Goal: Transaction & Acquisition: Purchase product/service

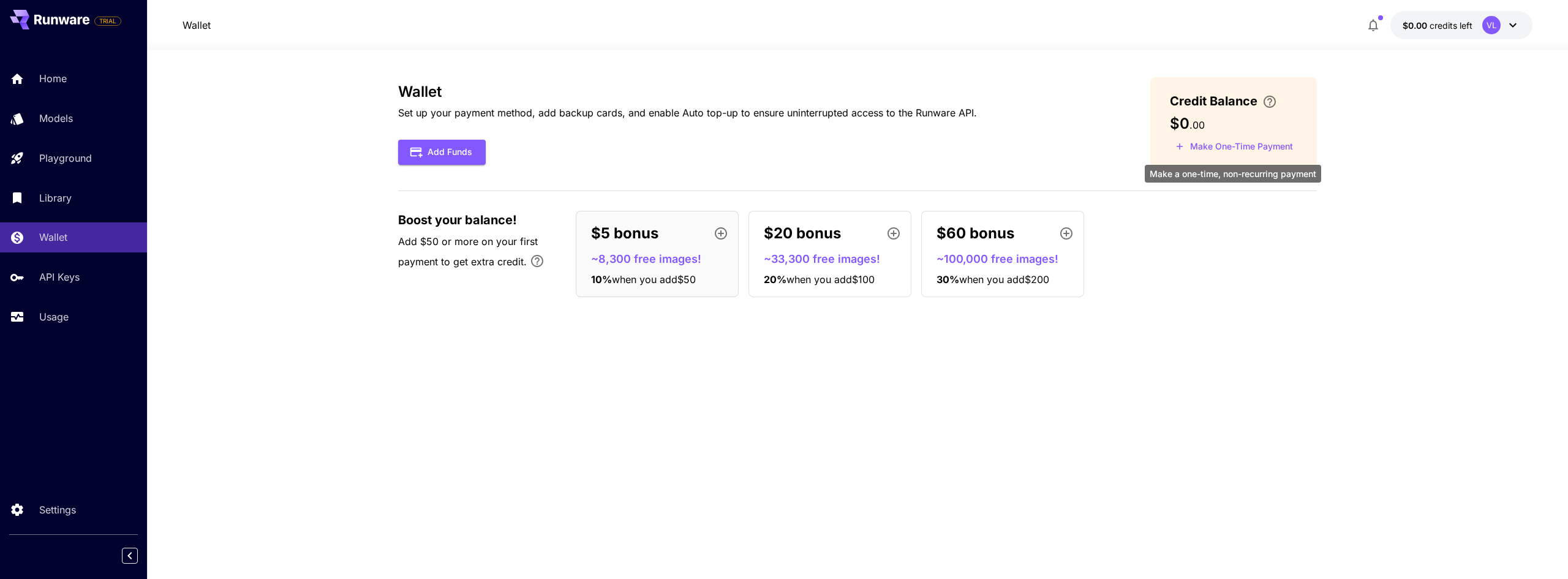
click at [1259, 150] on button "Make One-Time Payment" at bounding box center [1234, 146] width 129 height 19
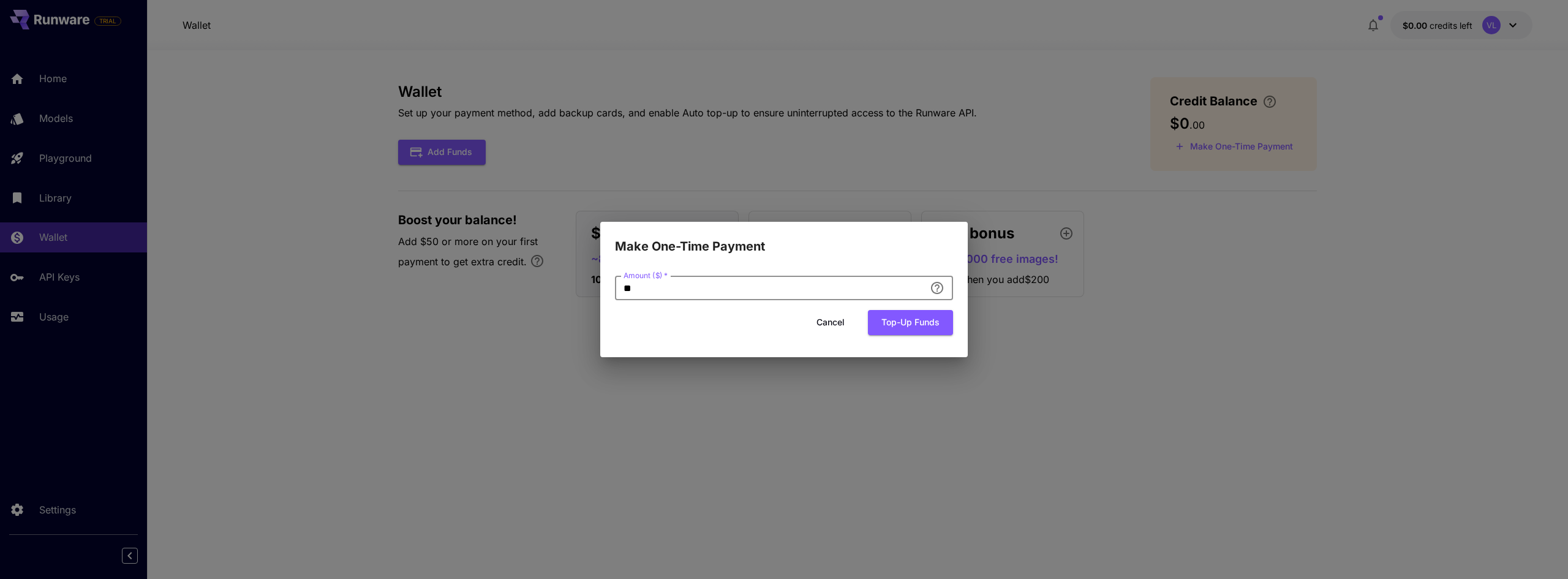
drag, startPoint x: 583, startPoint y: 294, endPoint x: 561, endPoint y: 294, distance: 22.0
click at [561, 294] on div "Make One-Time Payment Amount ($)   * ** Amount ($)   * Cancel Top-up funds" at bounding box center [784, 289] width 1568 height 579
type input "*"
click at [680, 325] on div "Cancel Top-up funds" at bounding box center [783, 323] width 338 height 25
click at [756, 342] on div "Amount ($)   * * Amount ($)   * Cancel Top-up funds" at bounding box center [783, 310] width 338 height 69
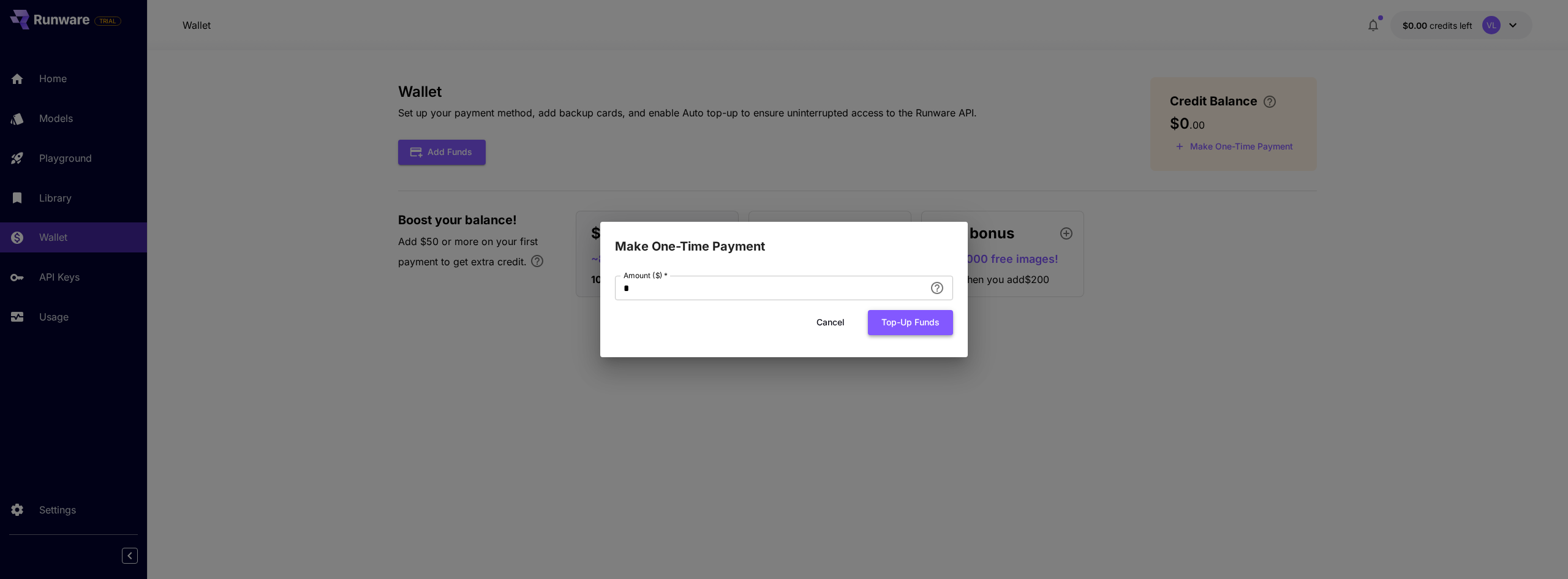
click at [898, 328] on button "Top-up funds" at bounding box center [911, 323] width 85 height 25
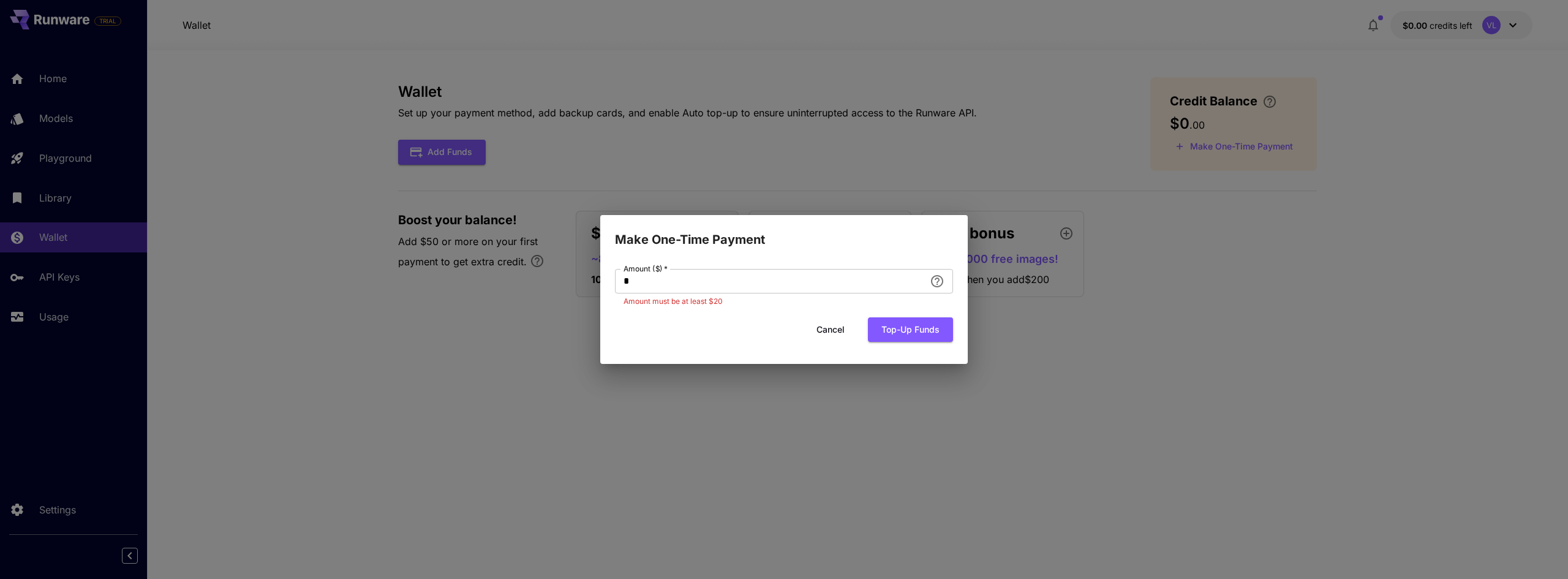
click at [827, 330] on button "Cancel" at bounding box center [830, 330] width 55 height 25
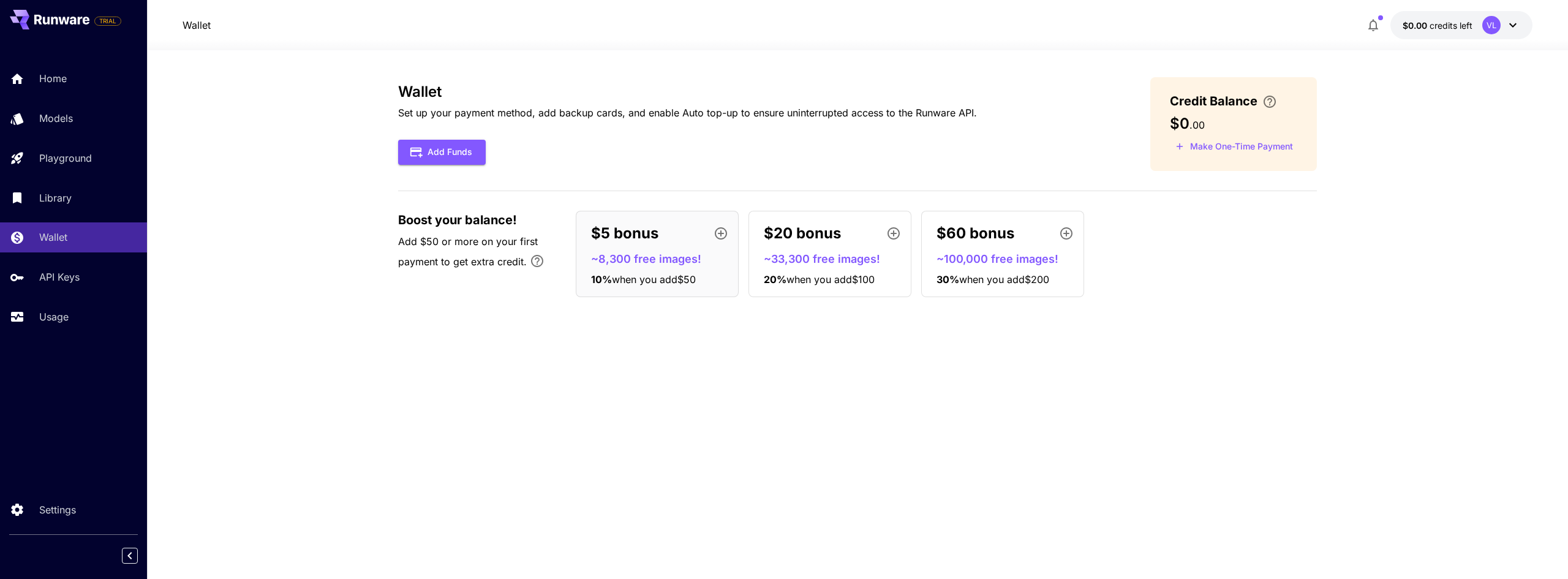
click at [1047, 338] on div "Wallet Set up your payment method, add backup cards, and enable Auto top-up to …" at bounding box center [857, 315] width 919 height 475
click at [1516, 28] on icon at bounding box center [1513, 25] width 15 height 15
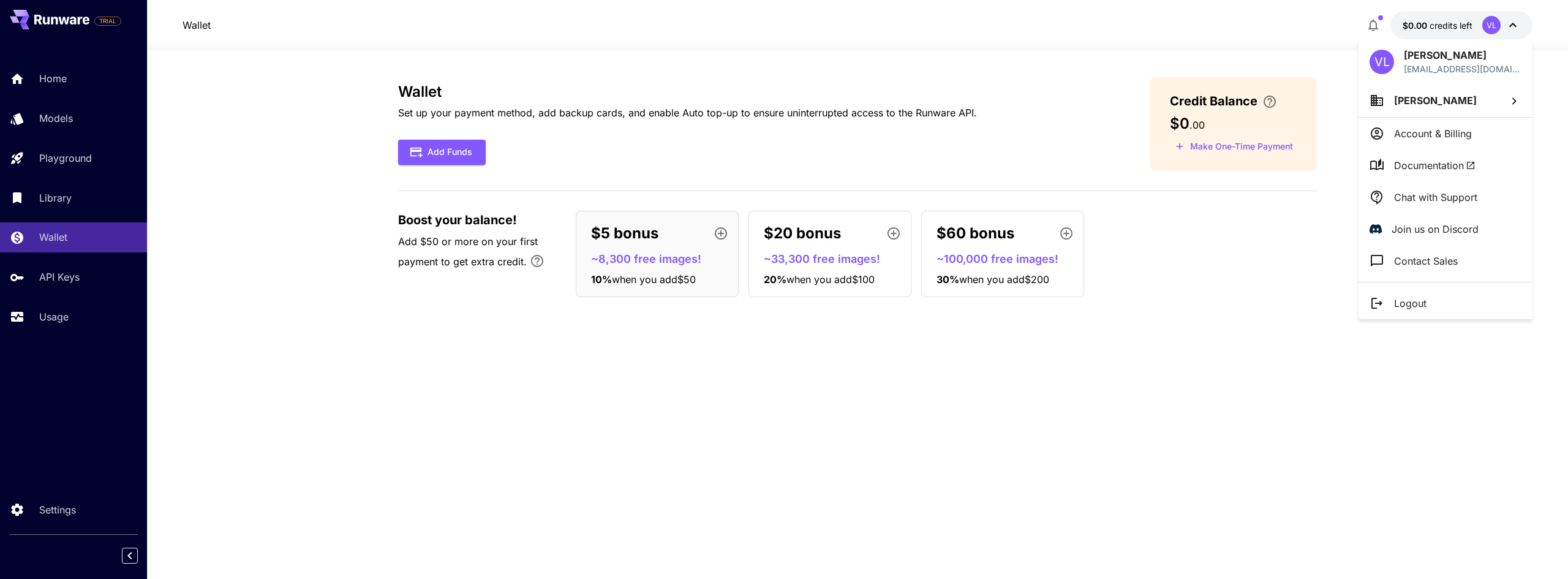
click at [1167, 302] on div at bounding box center [784, 289] width 1568 height 579
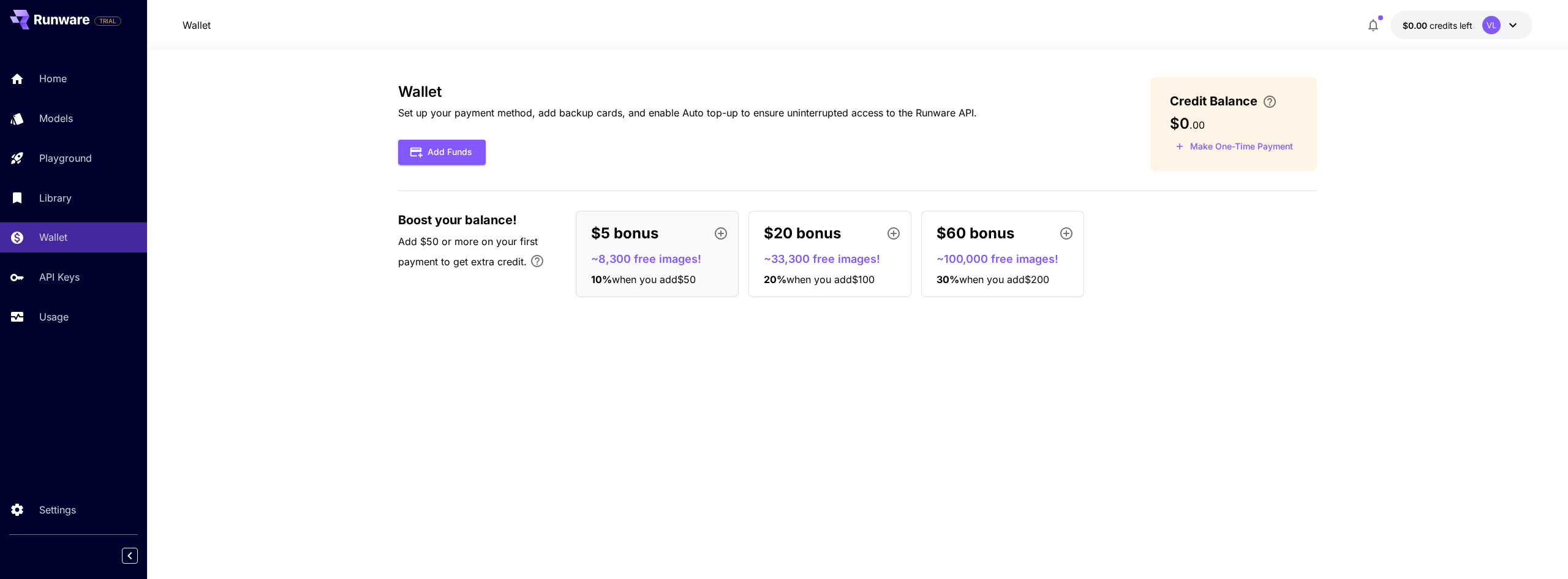
click at [604, 437] on div "Wallet Set up your payment method, add backup cards, and enable Auto top-up to …" at bounding box center [857, 315] width 919 height 475
